Goal: Task Accomplishment & Management: Complete application form

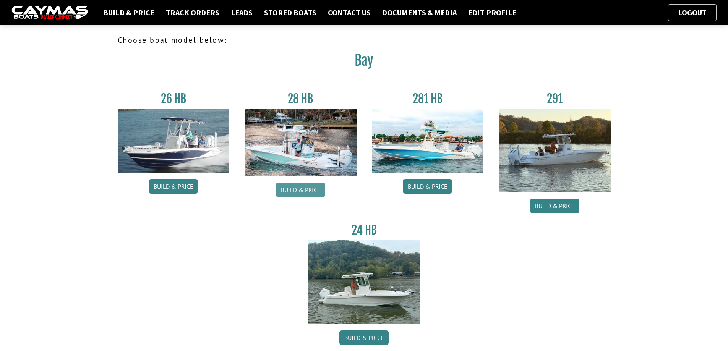
click at [302, 189] on link "Build & Price" at bounding box center [300, 190] width 49 height 15
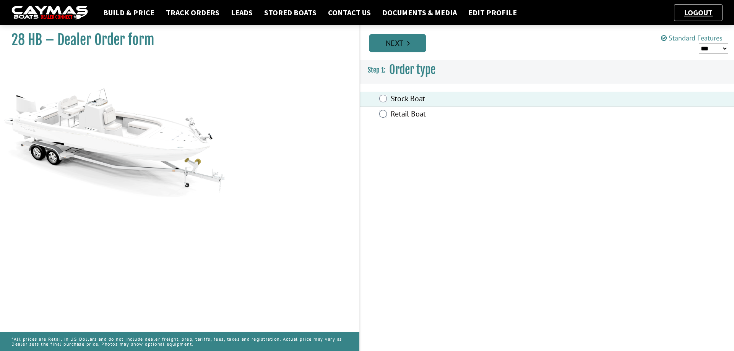
click at [399, 50] on link "Next" at bounding box center [397, 43] width 57 height 18
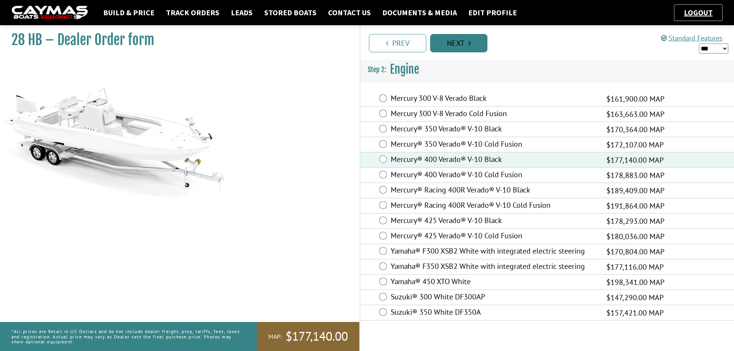
click at [471, 44] on link "Next" at bounding box center [458, 43] width 57 height 18
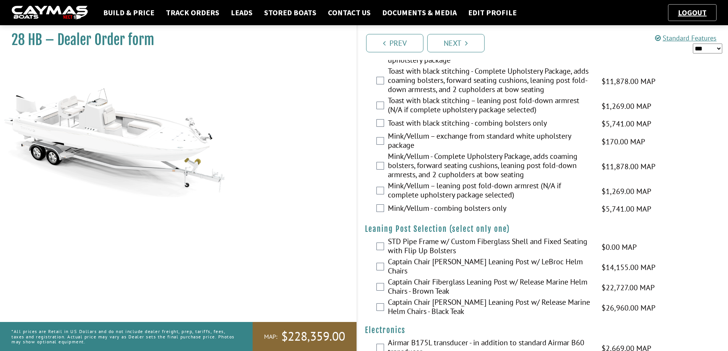
scroll to position [1490, 0]
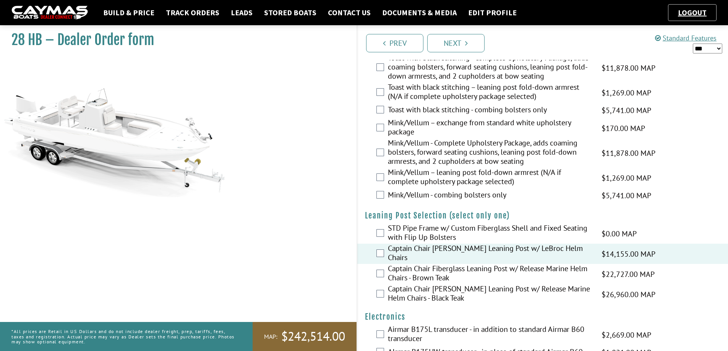
click at [717, 49] on select "*** ****** ******" at bounding box center [707, 49] width 29 height 10
select select "*"
click at [693, 44] on select "*** ****** ******" at bounding box center [707, 49] width 29 height 10
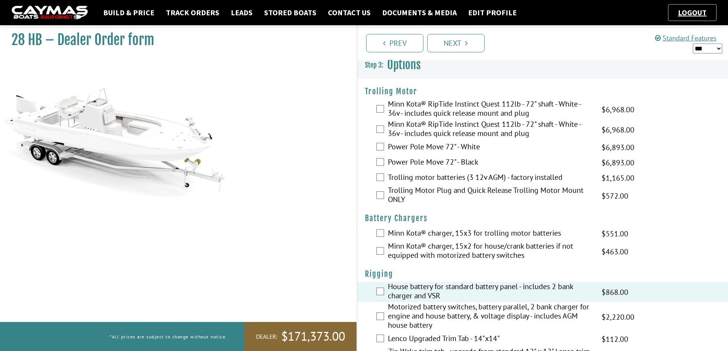
scroll to position [0, 0]
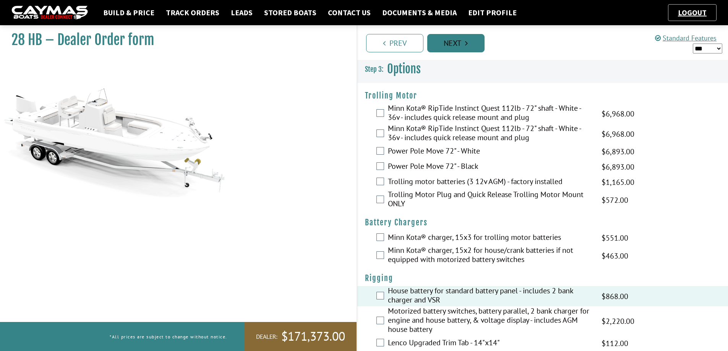
click at [465, 43] on icon "Pagination" at bounding box center [466, 43] width 3 height 8
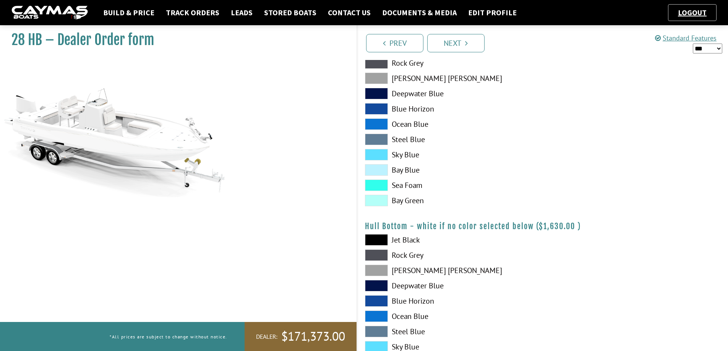
scroll to position [382, 0]
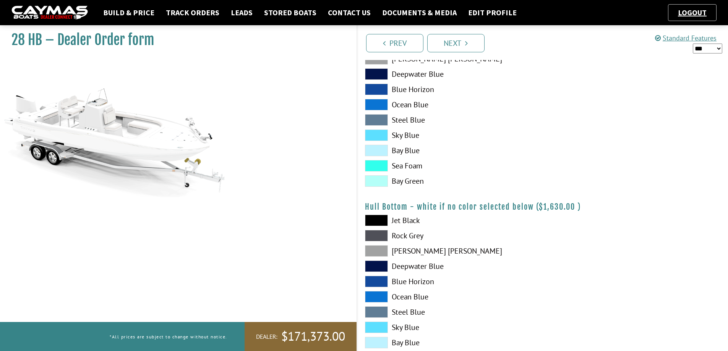
click at [375, 220] on span at bounding box center [376, 220] width 23 height 11
click at [380, 236] on span at bounding box center [376, 235] width 23 height 11
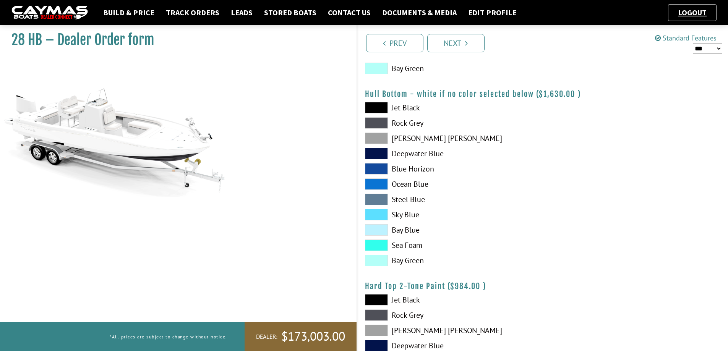
scroll to position [497, 0]
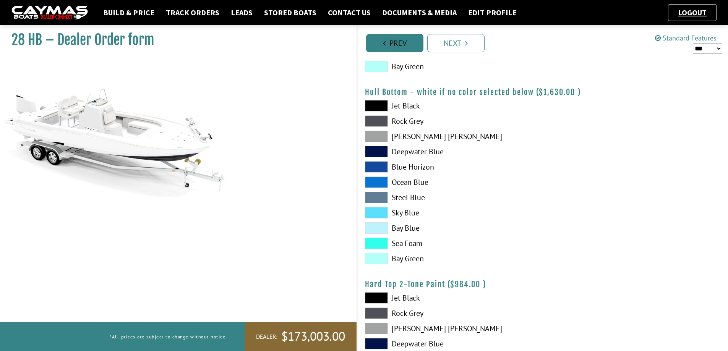
click at [397, 49] on link "Prev" at bounding box center [394, 43] width 57 height 18
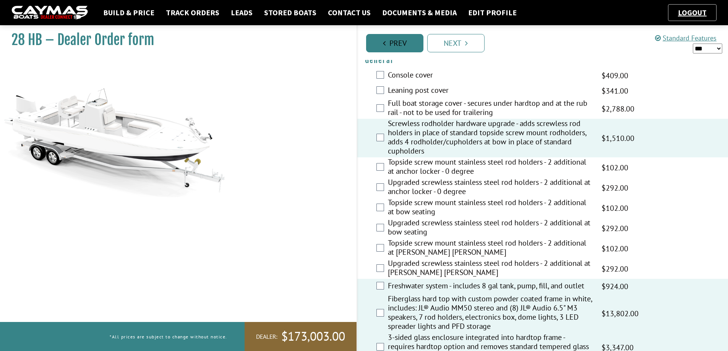
scroll to position [404, 0]
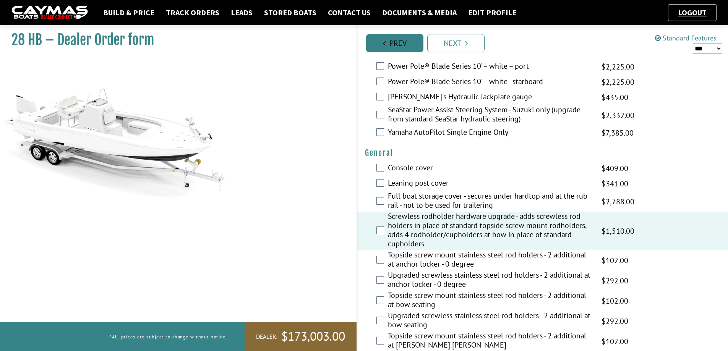
click at [397, 49] on link "Prev" at bounding box center [394, 43] width 57 height 18
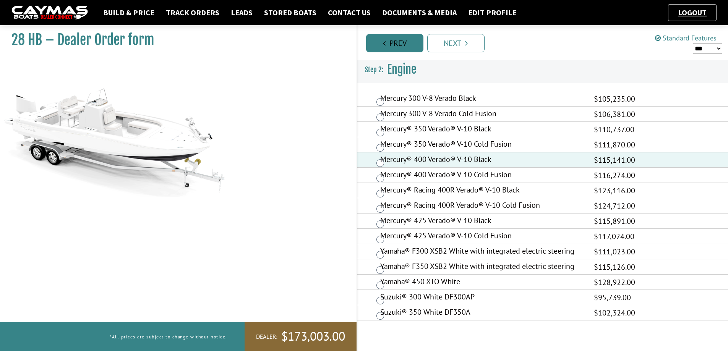
scroll to position [0, 0]
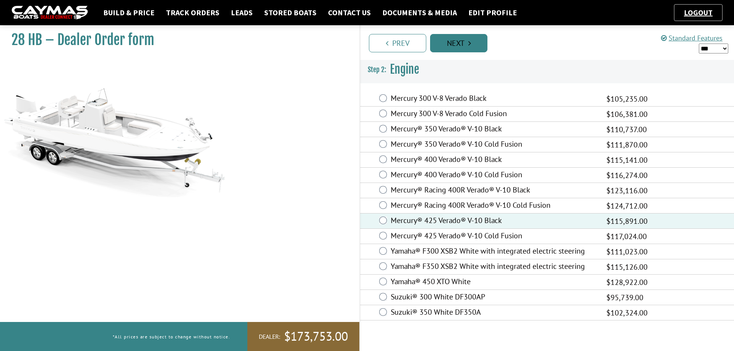
click at [470, 42] on icon "Pagination" at bounding box center [469, 43] width 3 height 8
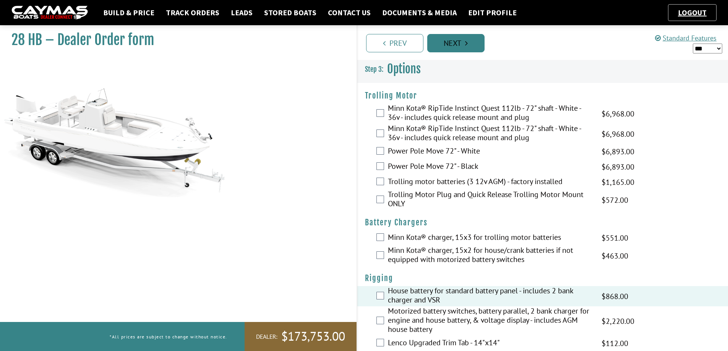
click at [470, 42] on link "Next" at bounding box center [455, 43] width 57 height 18
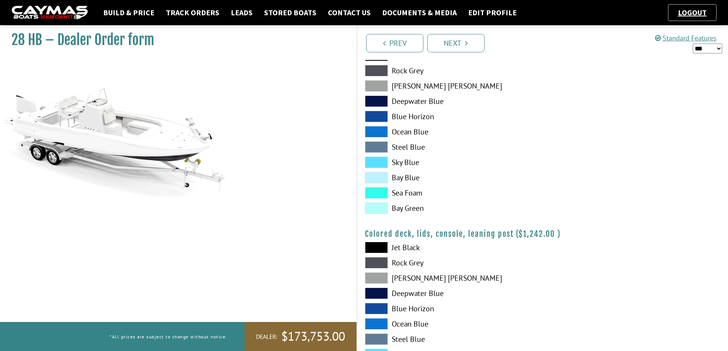
scroll to position [688, 0]
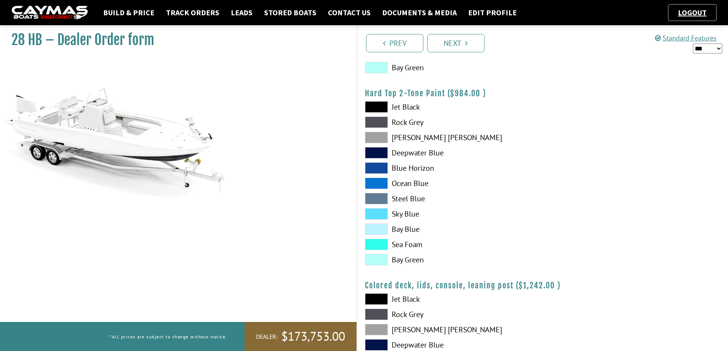
click at [377, 121] on span at bounding box center [376, 122] width 23 height 11
click at [479, 47] on link "Next" at bounding box center [455, 43] width 57 height 18
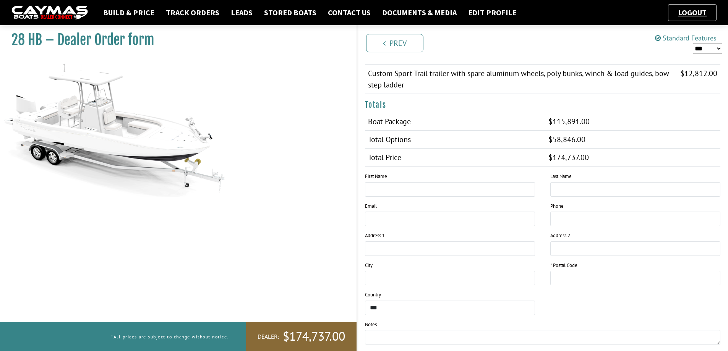
scroll to position [611, 0]
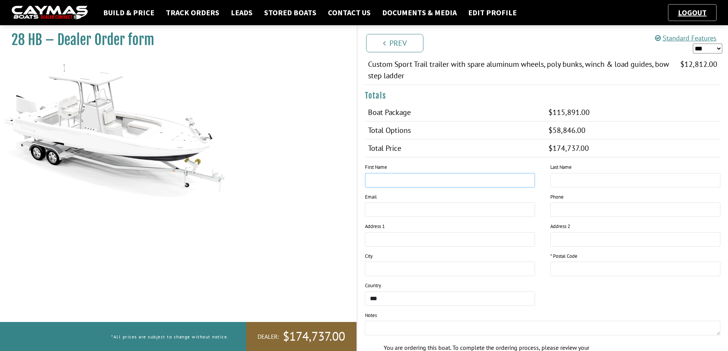
click at [440, 173] on input "text" at bounding box center [450, 180] width 170 height 15
type input "**********"
click at [593, 262] on input "text" at bounding box center [635, 269] width 170 height 15
type input "*****"
click at [594, 289] on div "**********" at bounding box center [542, 253] width 371 height 178
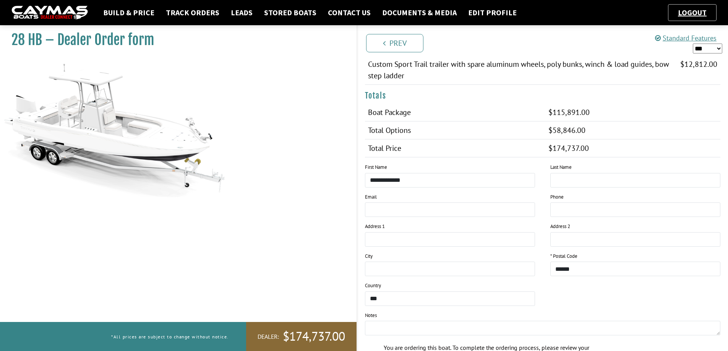
scroll to position [672, 0]
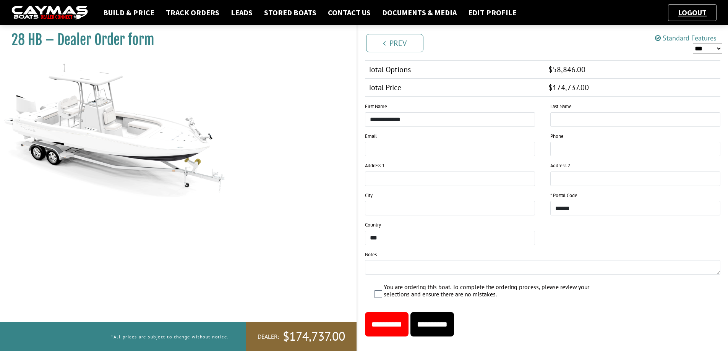
click at [454, 312] on input "**********" at bounding box center [432, 324] width 44 height 24
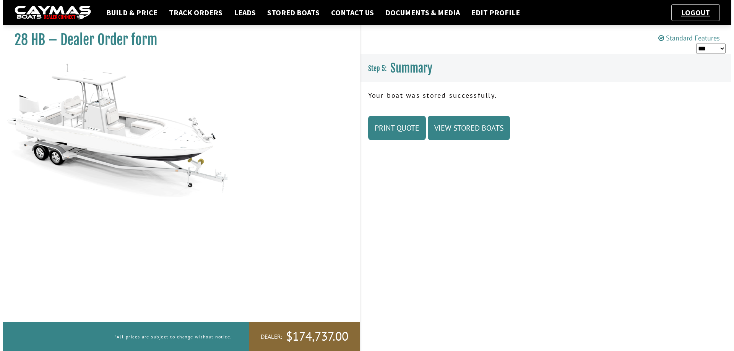
scroll to position [0, 0]
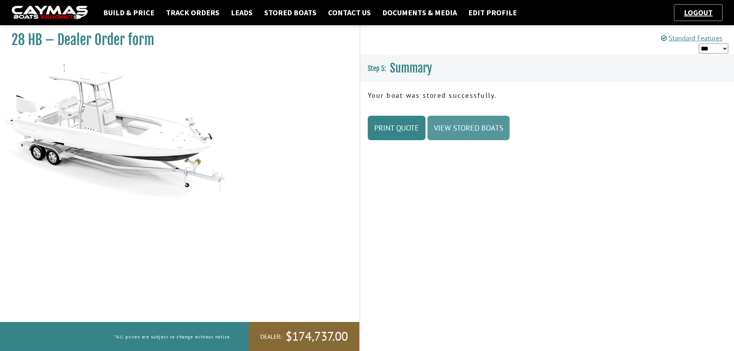
click at [502, 132] on link "View Stored Boats" at bounding box center [468, 128] width 82 height 24
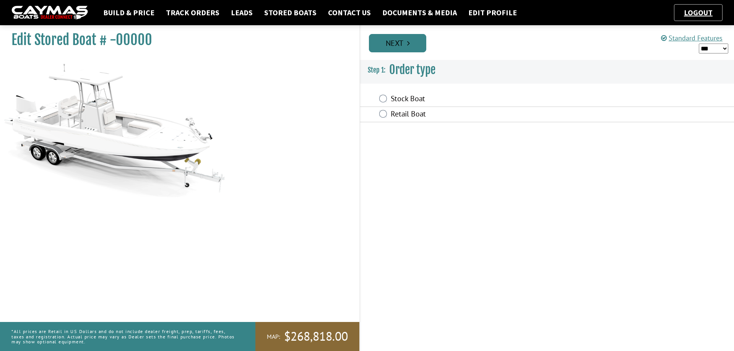
click at [401, 46] on link "Next" at bounding box center [397, 43] width 57 height 18
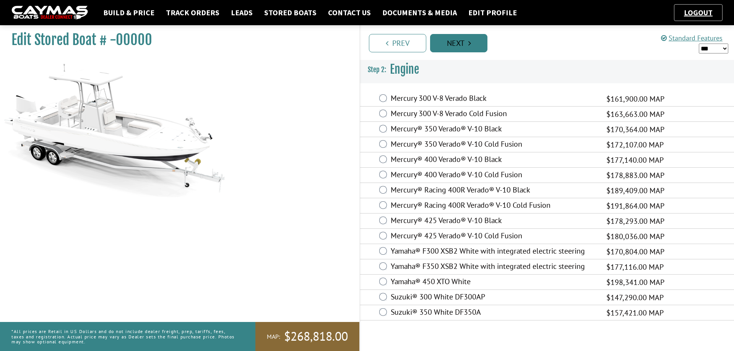
click at [463, 46] on link "Next" at bounding box center [458, 43] width 57 height 18
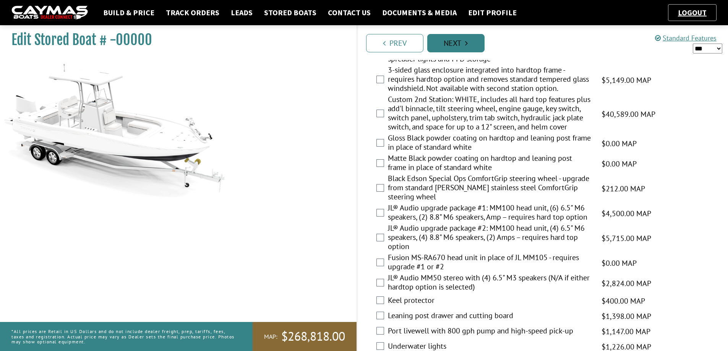
scroll to position [802, 0]
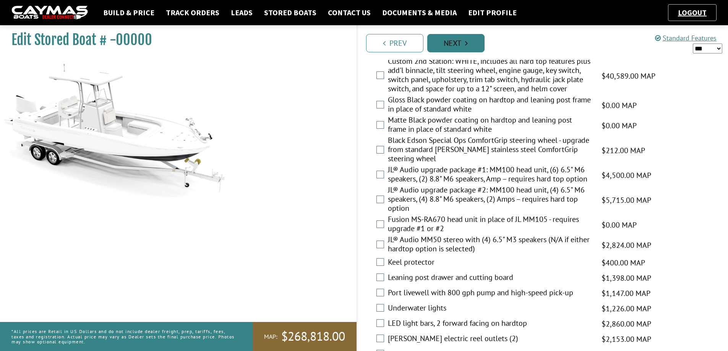
click at [476, 48] on link "Next" at bounding box center [455, 43] width 57 height 18
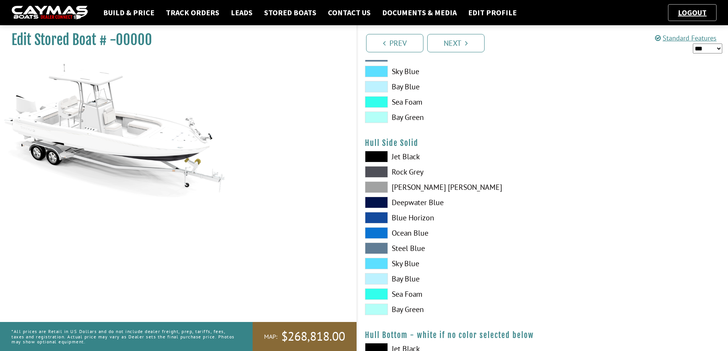
scroll to position [267, 0]
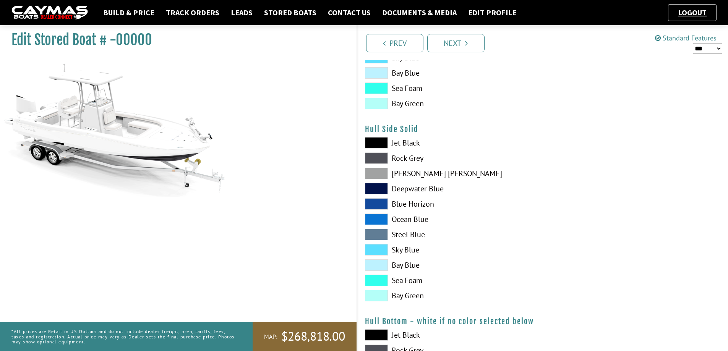
click at [377, 173] on span at bounding box center [376, 173] width 23 height 11
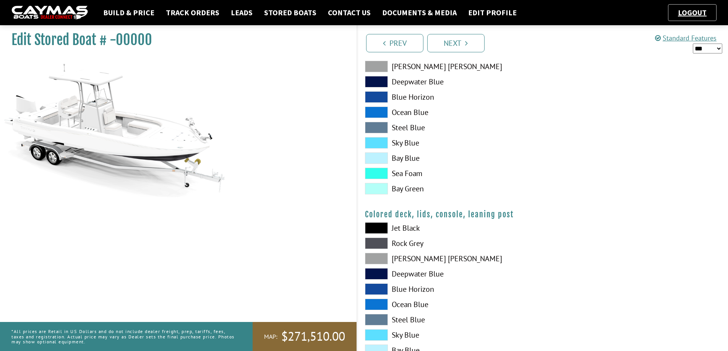
scroll to position [817, 0]
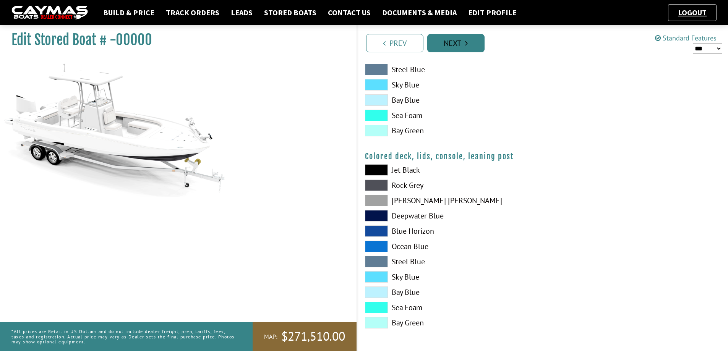
click at [471, 45] on link "Next" at bounding box center [455, 43] width 57 height 18
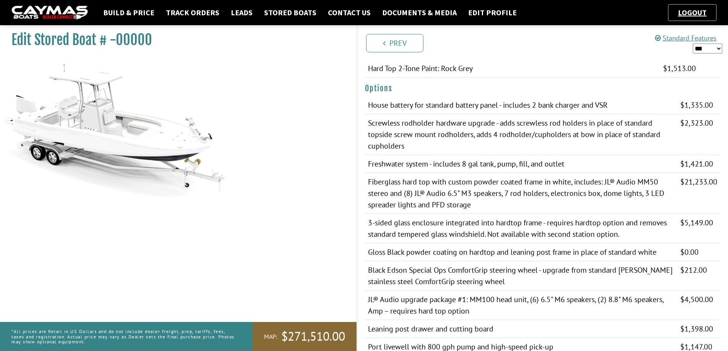
scroll to position [153, 0]
click at [717, 49] on select "*** ****** ******" at bounding box center [707, 49] width 29 height 10
select select "*"
click at [693, 44] on select "*** ****** ******" at bounding box center [707, 49] width 29 height 10
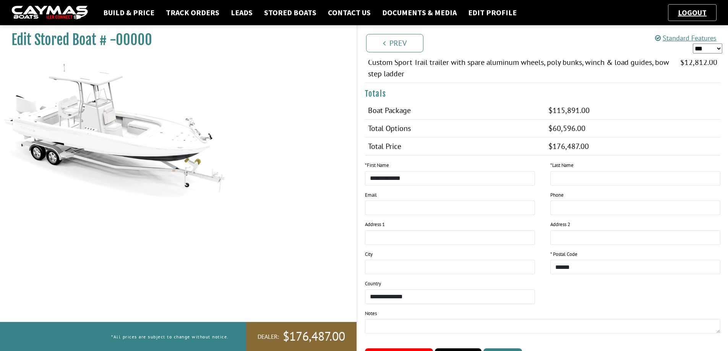
scroll to position [615, 0]
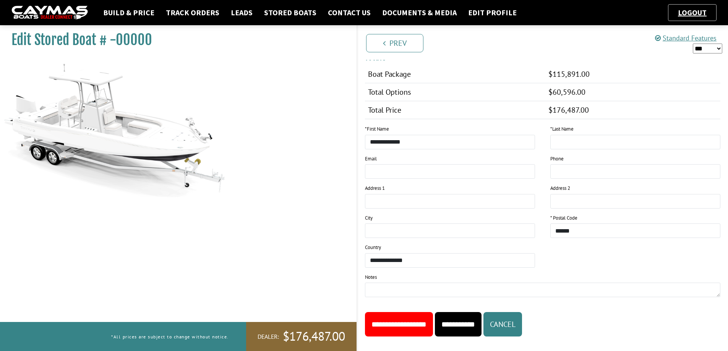
click at [426, 319] on input "**********" at bounding box center [399, 324] width 68 height 24
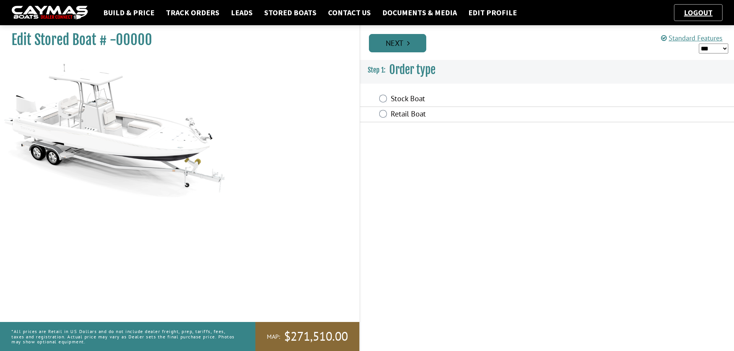
click at [403, 39] on link "Next" at bounding box center [397, 43] width 57 height 18
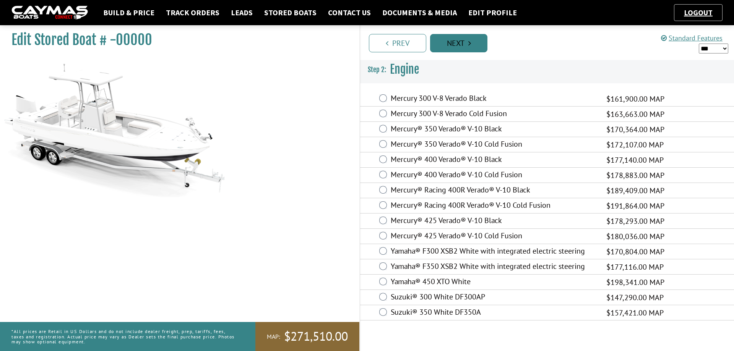
click at [465, 43] on link "Next" at bounding box center [458, 43] width 57 height 18
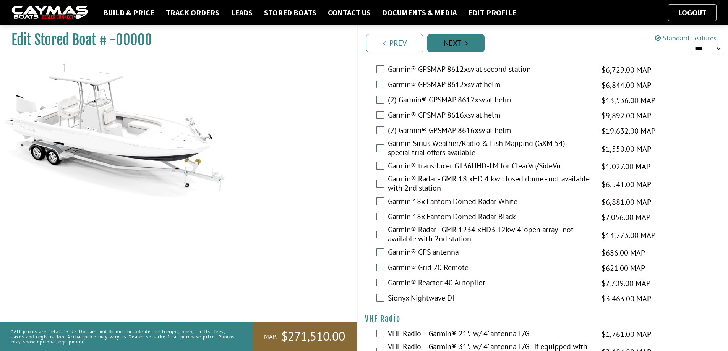
scroll to position [1895, 0]
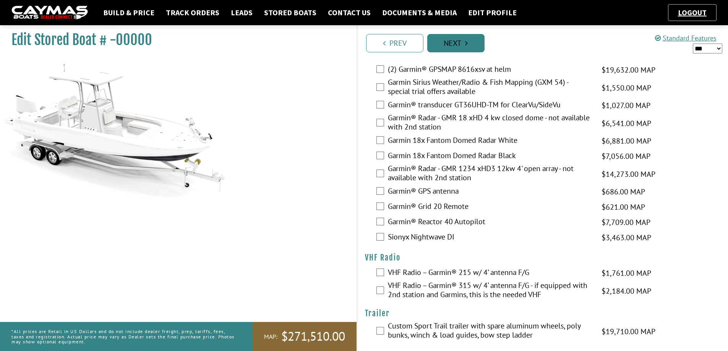
click at [470, 40] on link "Next" at bounding box center [455, 43] width 57 height 18
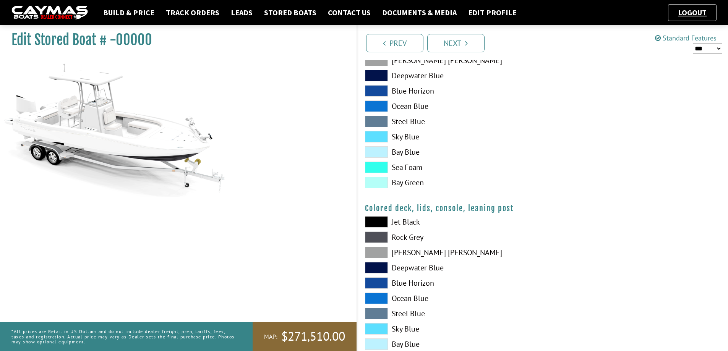
scroll to position [817, 0]
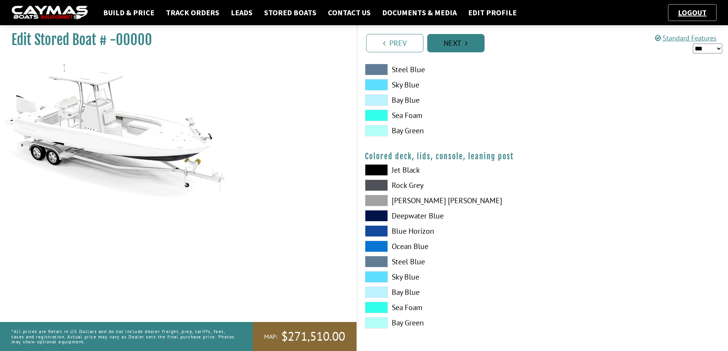
click at [472, 44] on link "Next" at bounding box center [455, 43] width 57 height 18
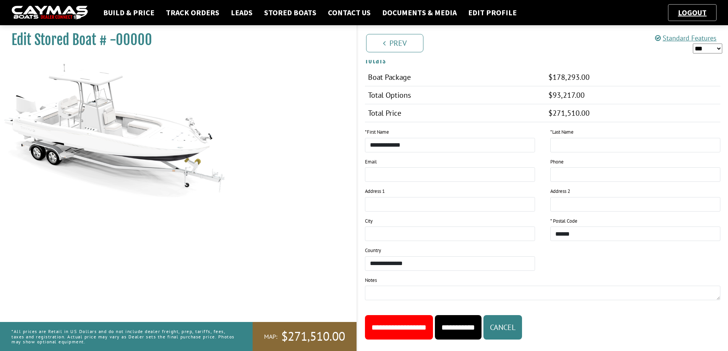
scroll to position [615, 0]
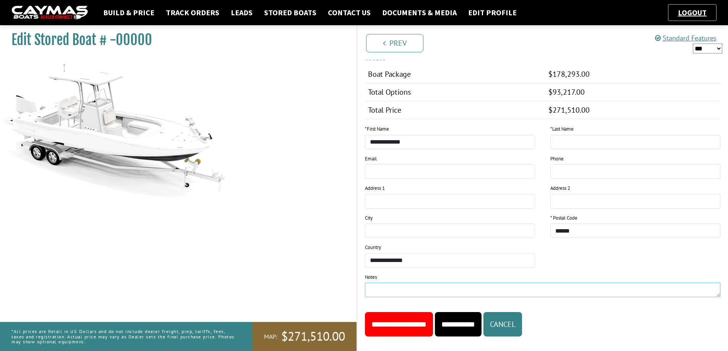
click at [401, 283] on textarea at bounding box center [543, 290] width 356 height 15
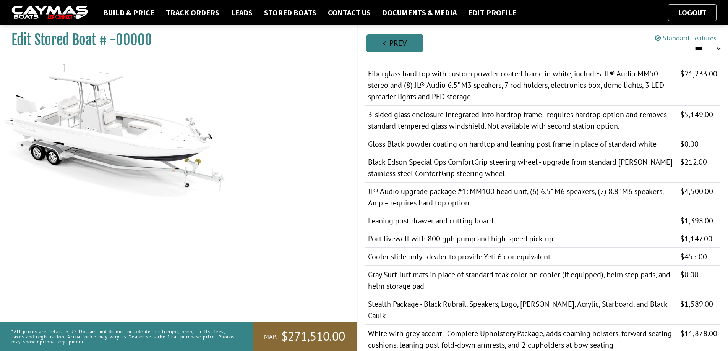
scroll to position [191, 0]
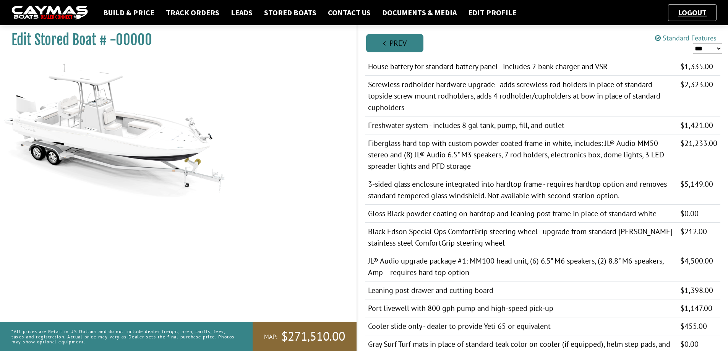
click at [399, 41] on link "Prev" at bounding box center [394, 43] width 57 height 18
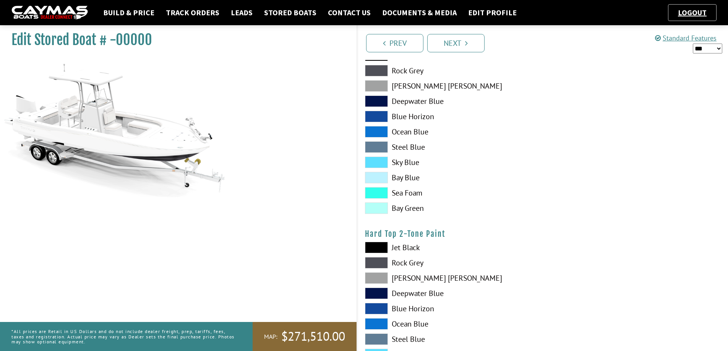
scroll to position [573, 0]
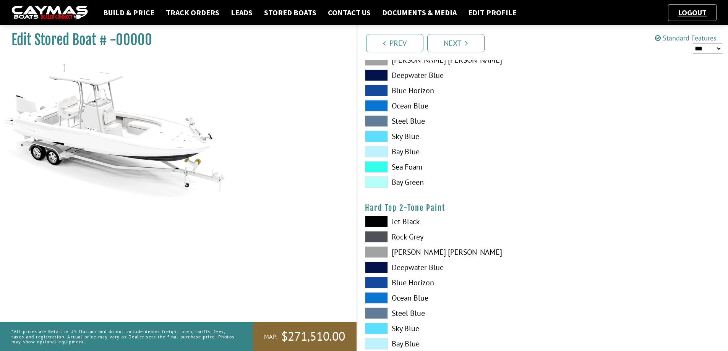
click at [380, 252] on span at bounding box center [376, 251] width 23 height 11
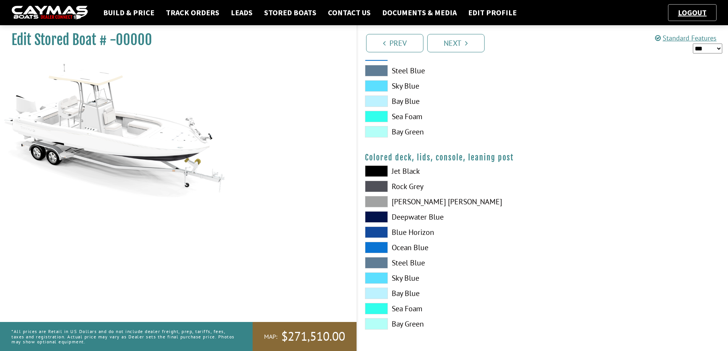
scroll to position [817, 0]
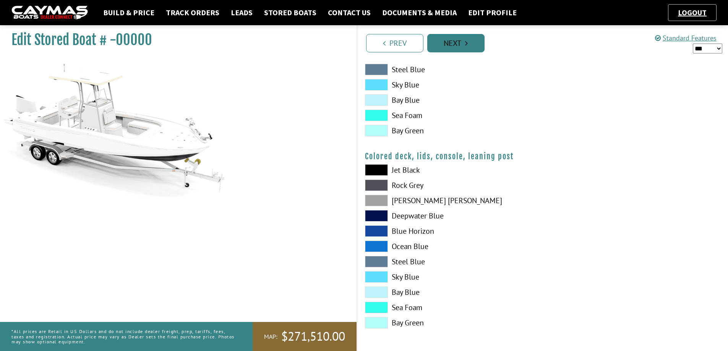
click at [472, 42] on link "Next" at bounding box center [455, 43] width 57 height 18
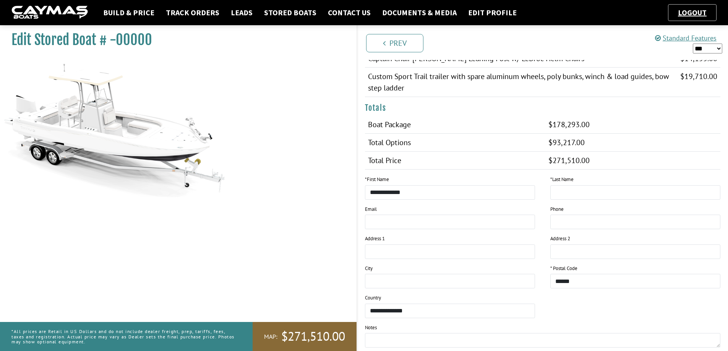
scroll to position [615, 0]
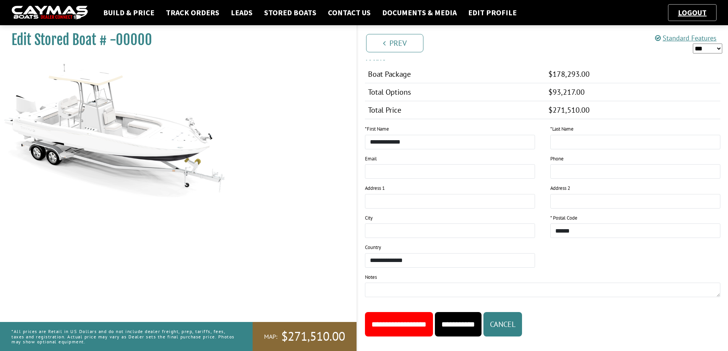
click at [424, 313] on input "**********" at bounding box center [399, 324] width 68 height 24
